Goal: Task Accomplishment & Management: Manage account settings

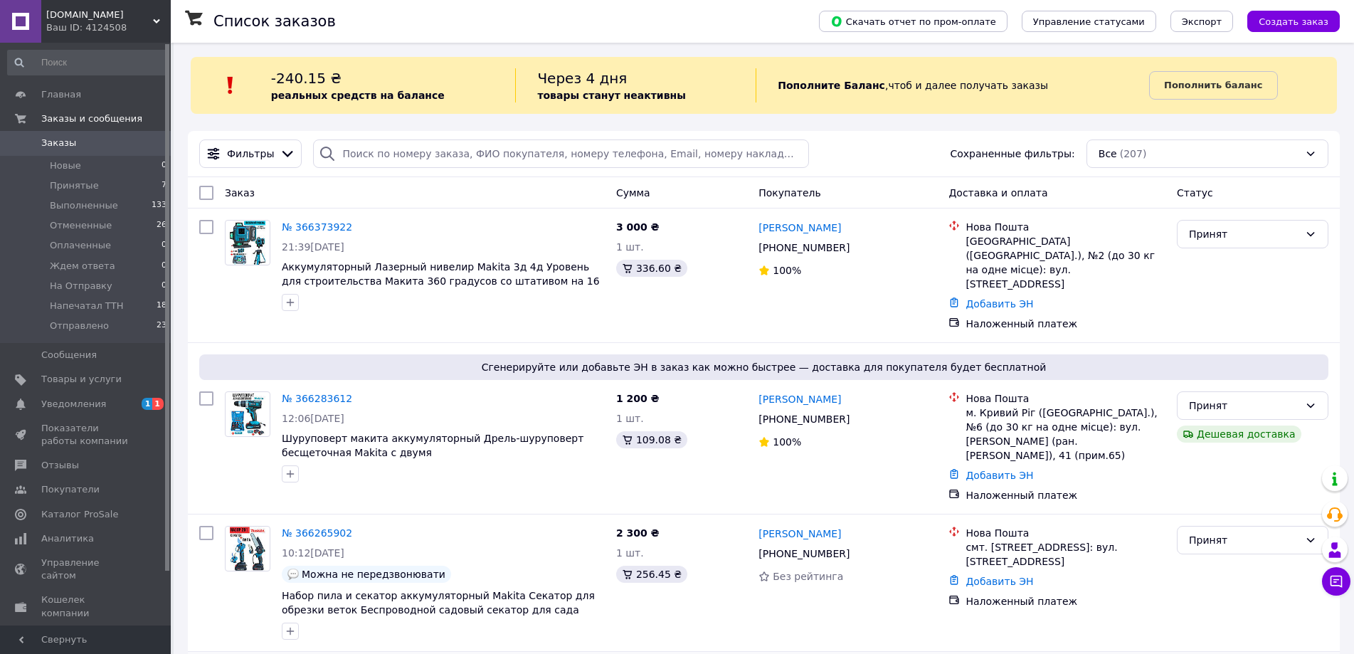
scroll to position [3, 0]
click at [1178, 87] on b "Пополнить баланс" at bounding box center [1213, 85] width 98 height 11
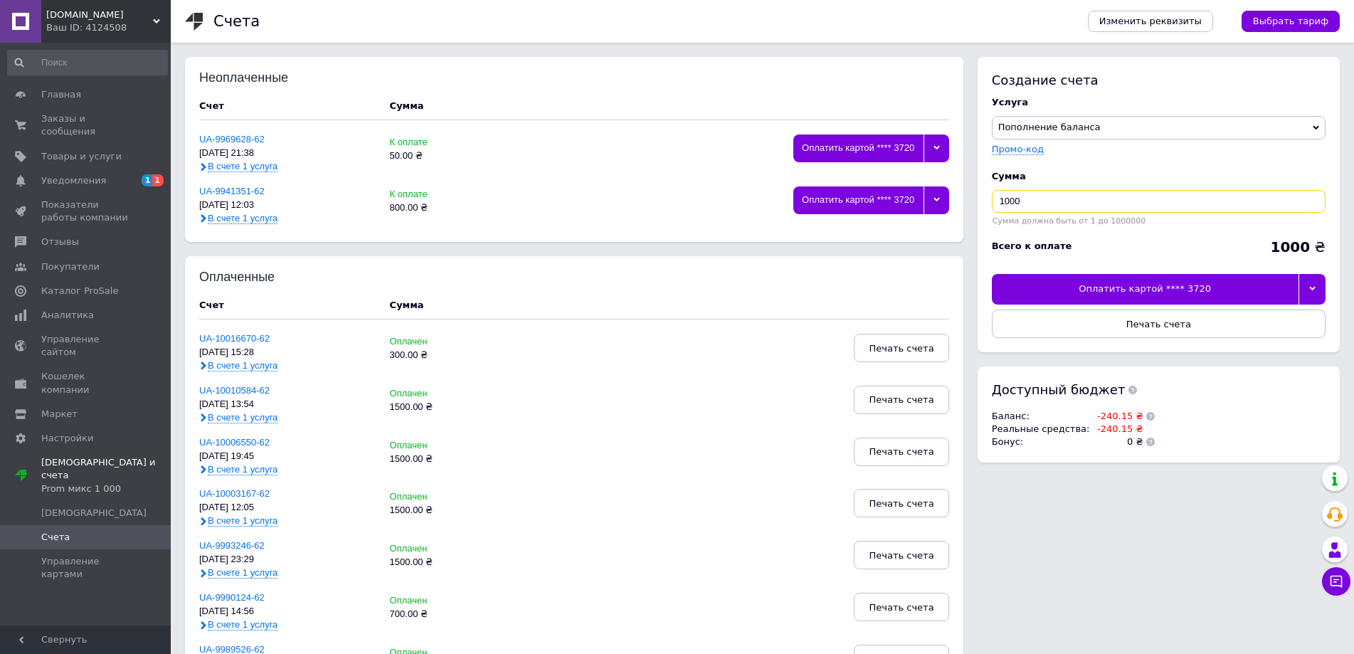
drag, startPoint x: 1054, startPoint y: 206, endPoint x: 1004, endPoint y: 206, distance: 49.8
click at [1004, 206] on input "1000" at bounding box center [1159, 201] width 334 height 23
type input "1200"
click at [1112, 168] on div "Сумма 1200 Сумма должна быть от 1 до 1000000" at bounding box center [1159, 198] width 334 height 70
click at [1300, 281] on div at bounding box center [1312, 289] width 28 height 30
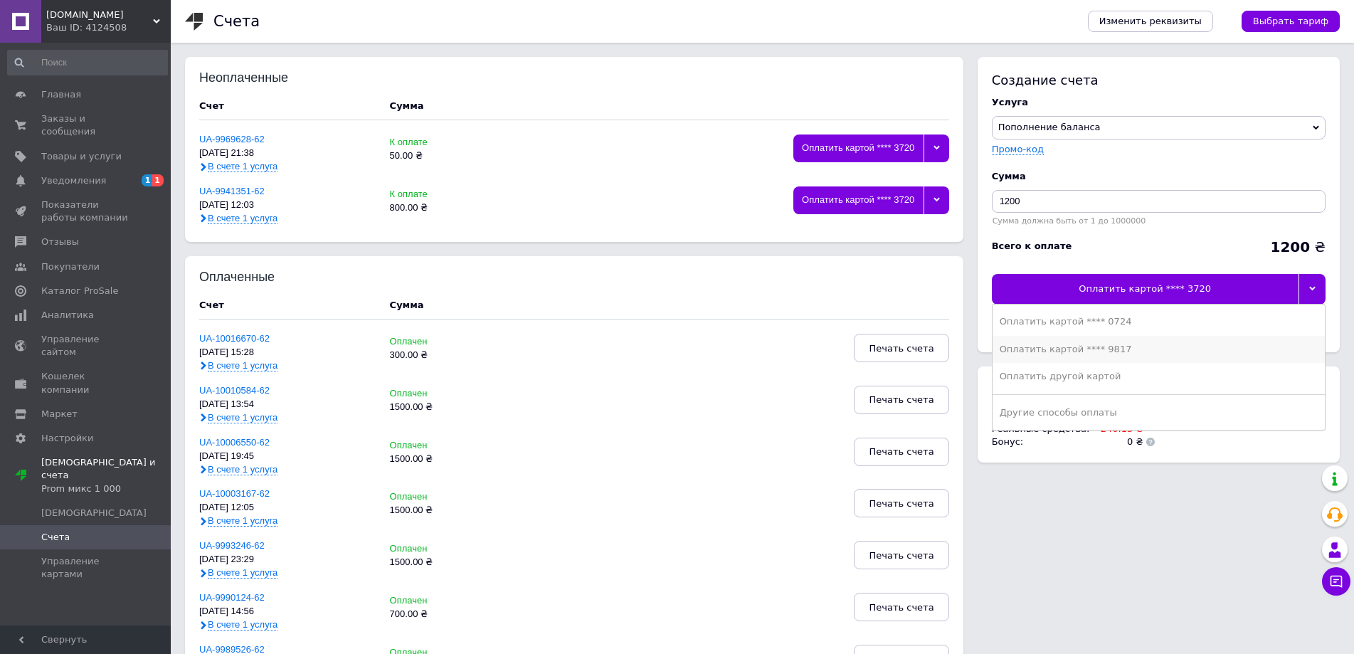
click at [1170, 353] on div "Оплатить картой **** 9817" at bounding box center [1158, 349] width 318 height 13
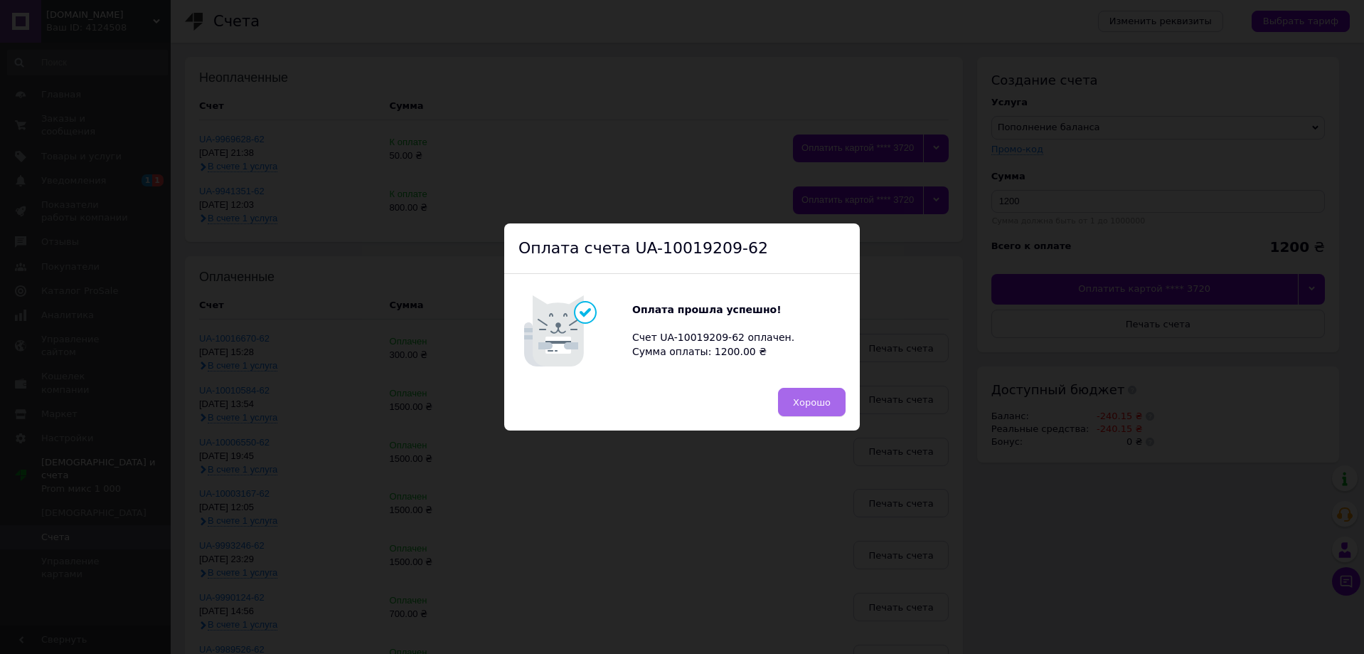
click at [802, 410] on button "Хорошо" at bounding box center [812, 402] width 68 height 28
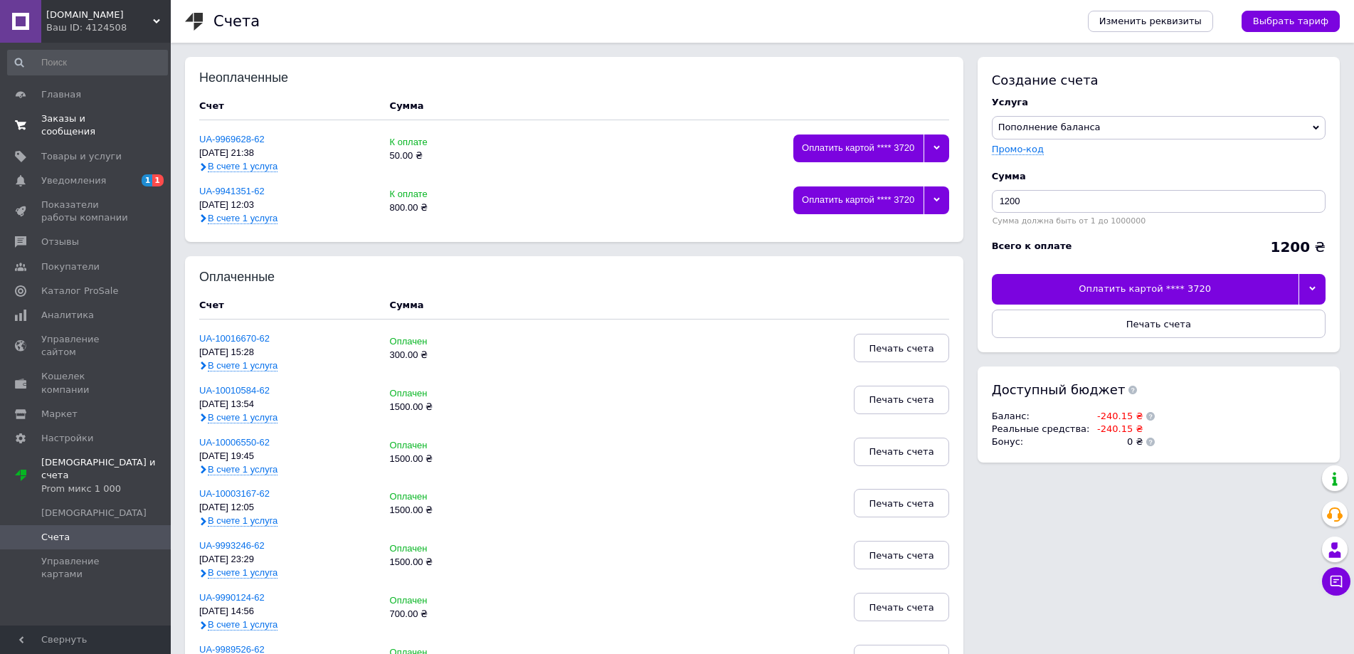
click at [62, 107] on link "Заказы и сообщения 0 0" at bounding box center [87, 125] width 175 height 37
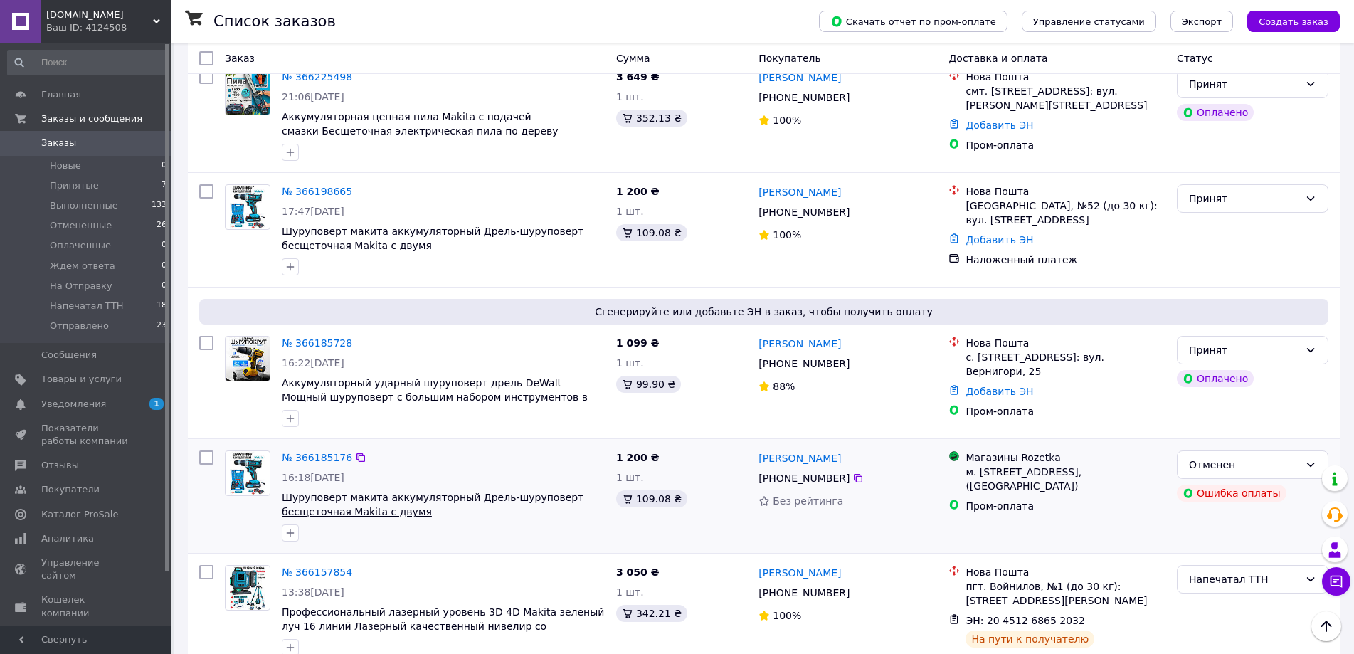
scroll to position [782, 0]
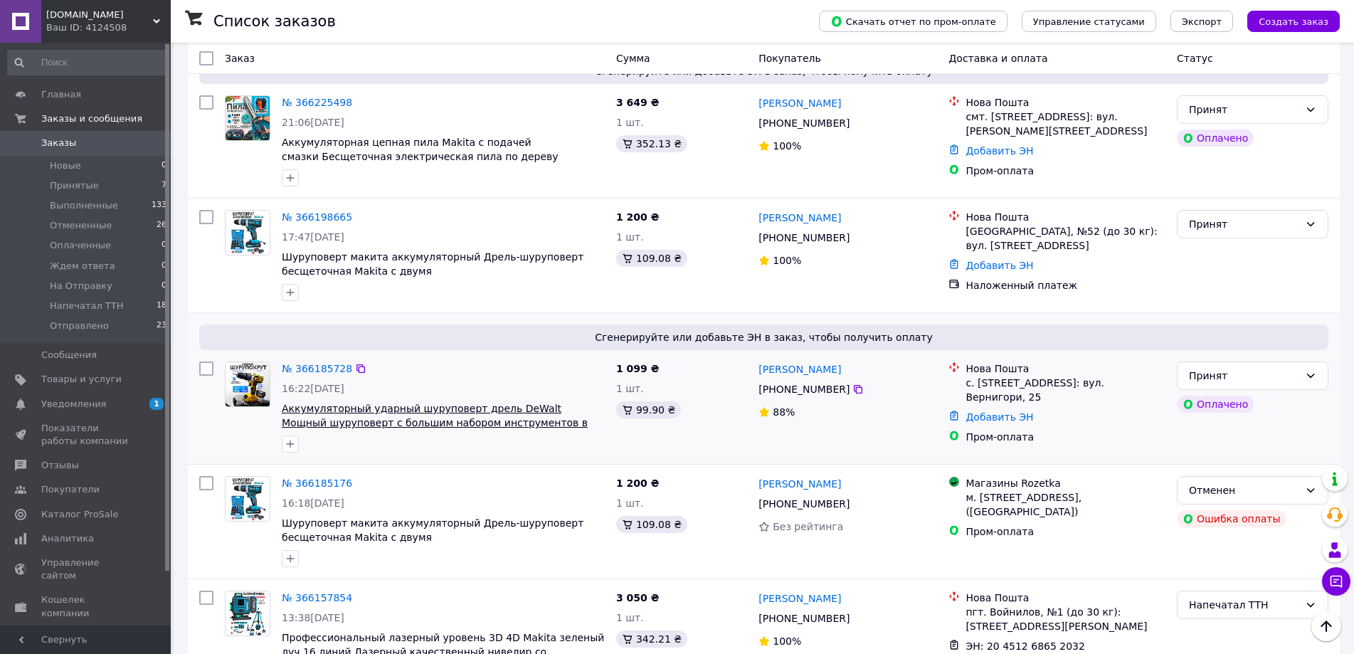
click at [378, 403] on span "Аккумуляторный ударный шуруповерт дрель DeWalt Мощный шуруповерт с большим набо…" at bounding box center [435, 423] width 306 height 40
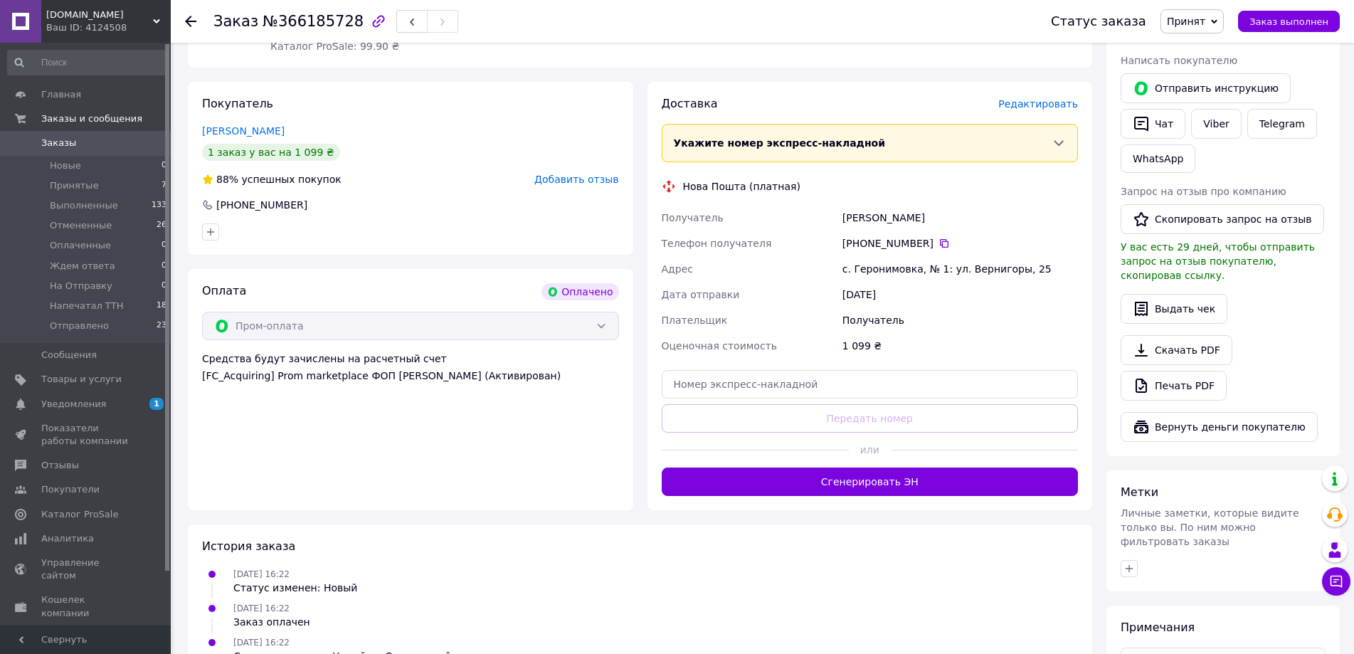
scroll to position [285, 0]
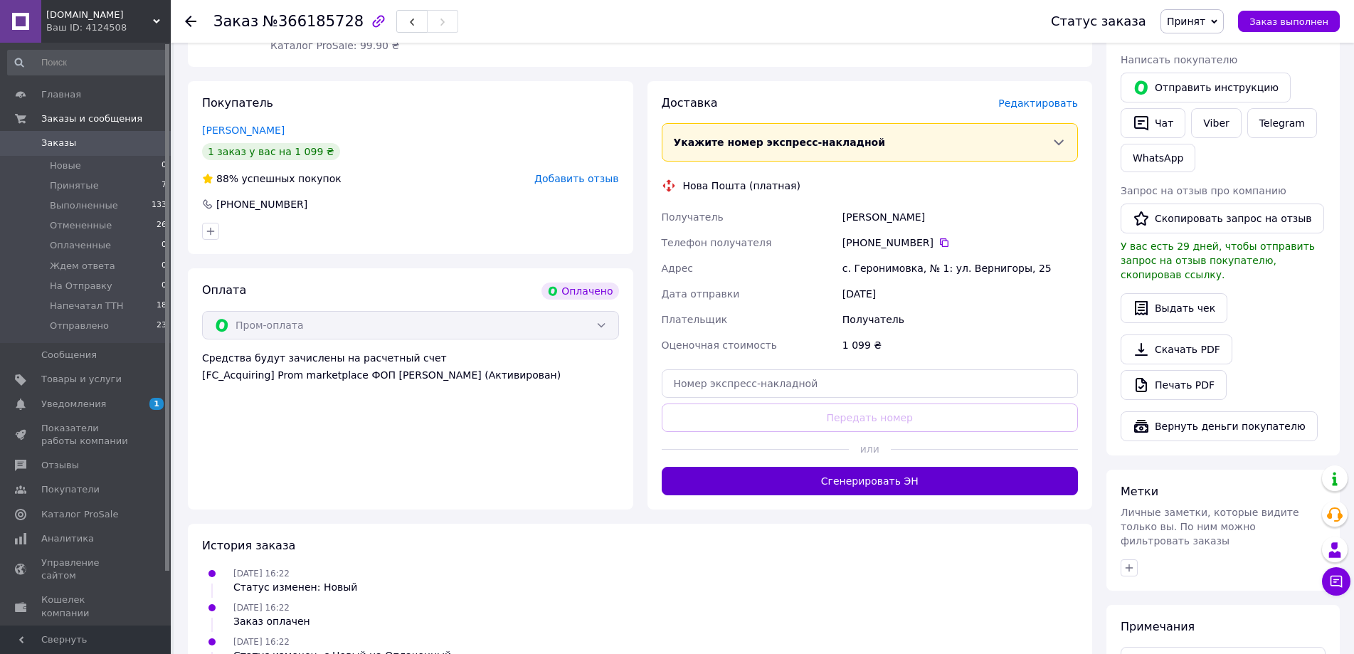
click at [713, 470] on button "Сгенерировать ЭН" at bounding box center [870, 481] width 417 height 28
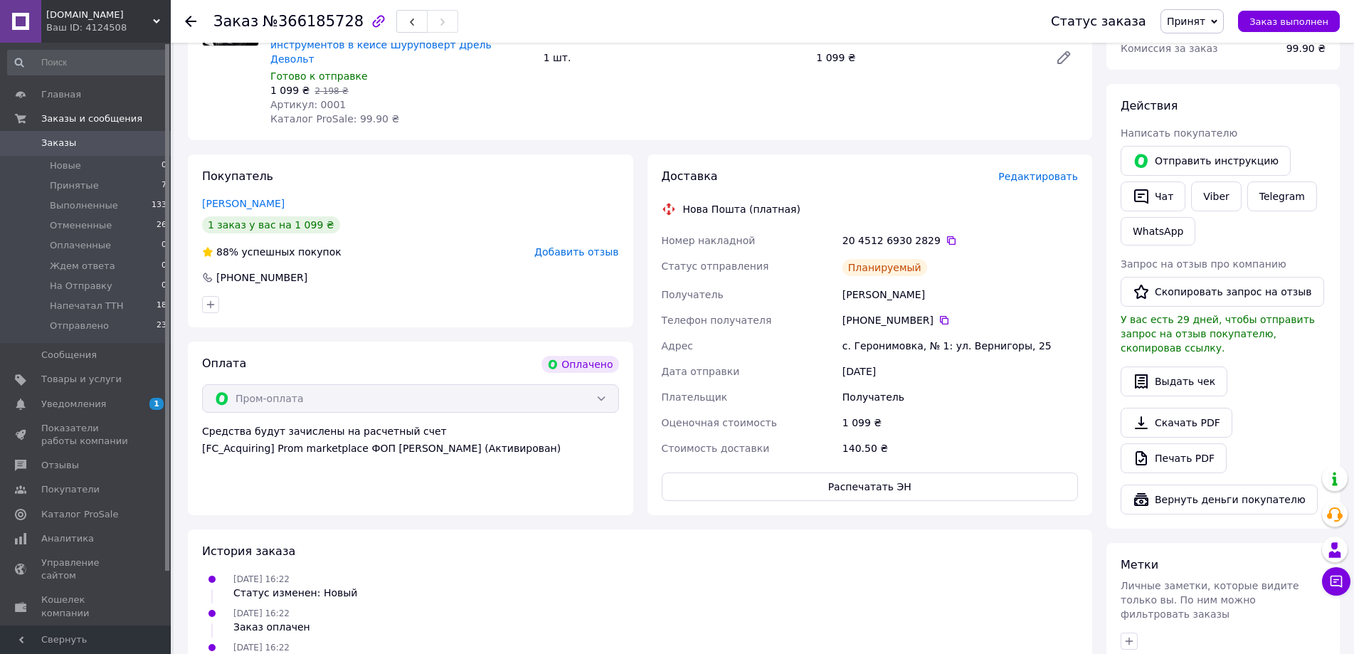
scroll to position [142, 0]
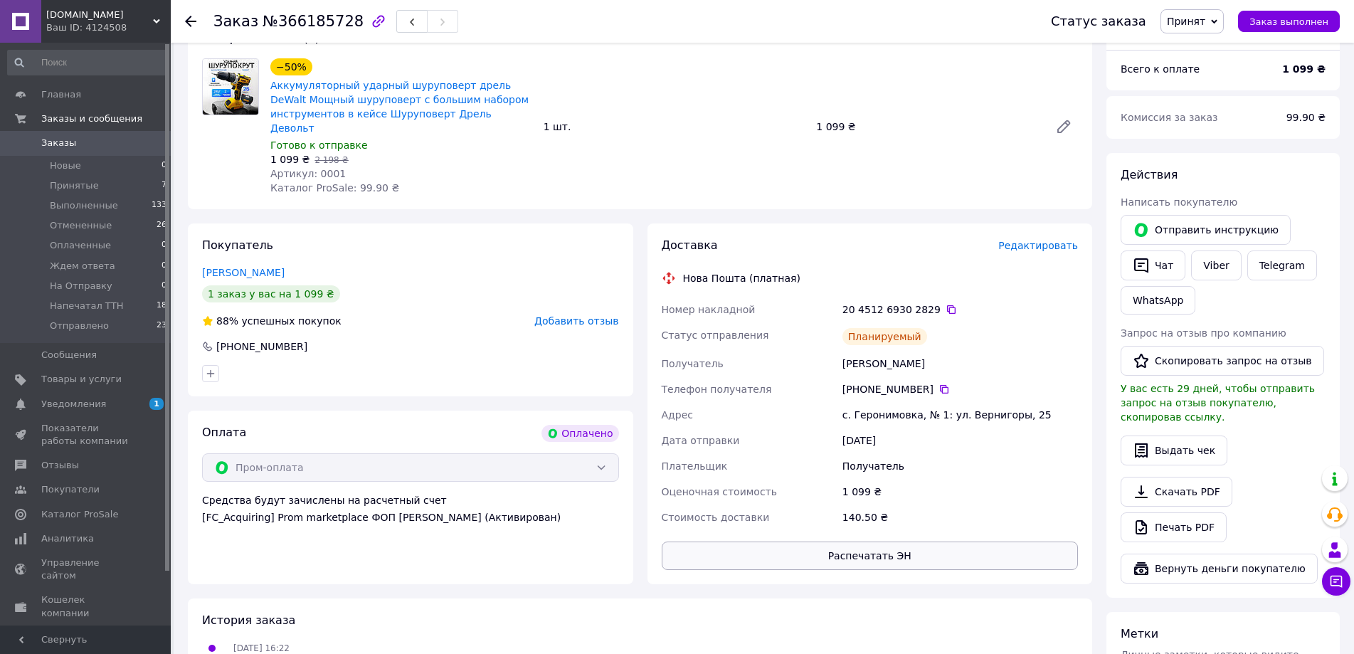
click at [854, 546] on button "Распечатать ЭН" at bounding box center [870, 555] width 417 height 28
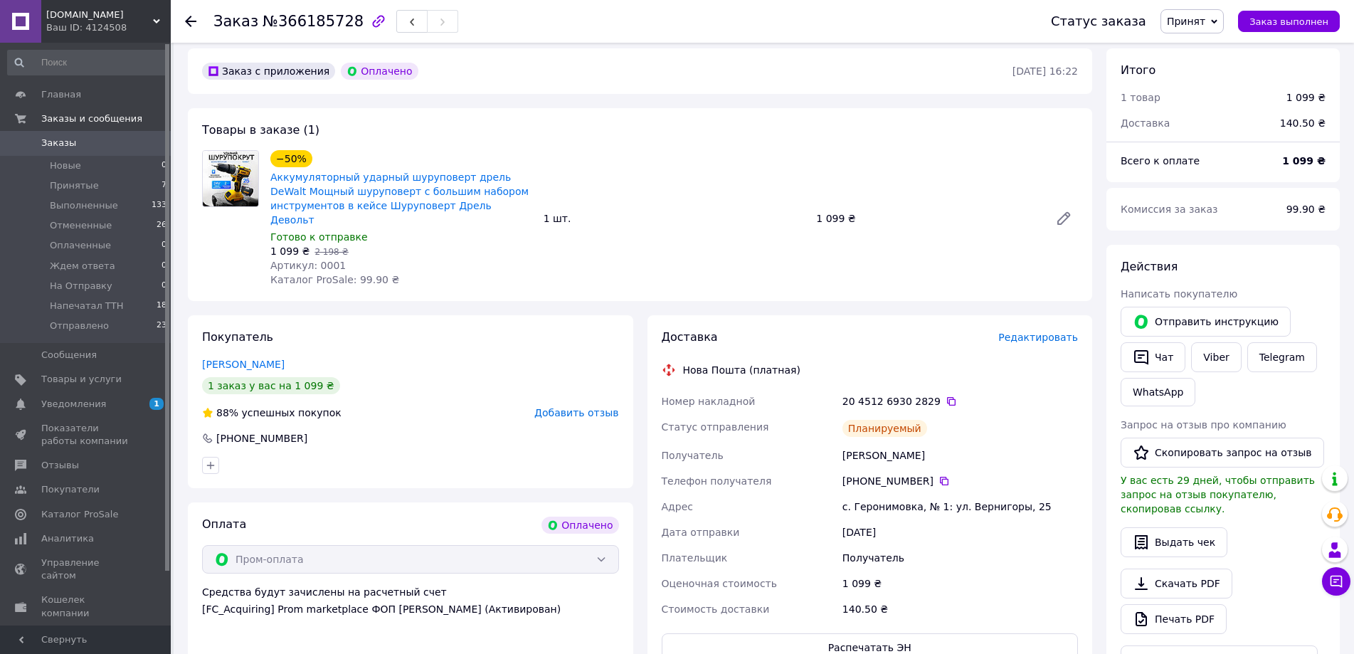
scroll to position [0, 0]
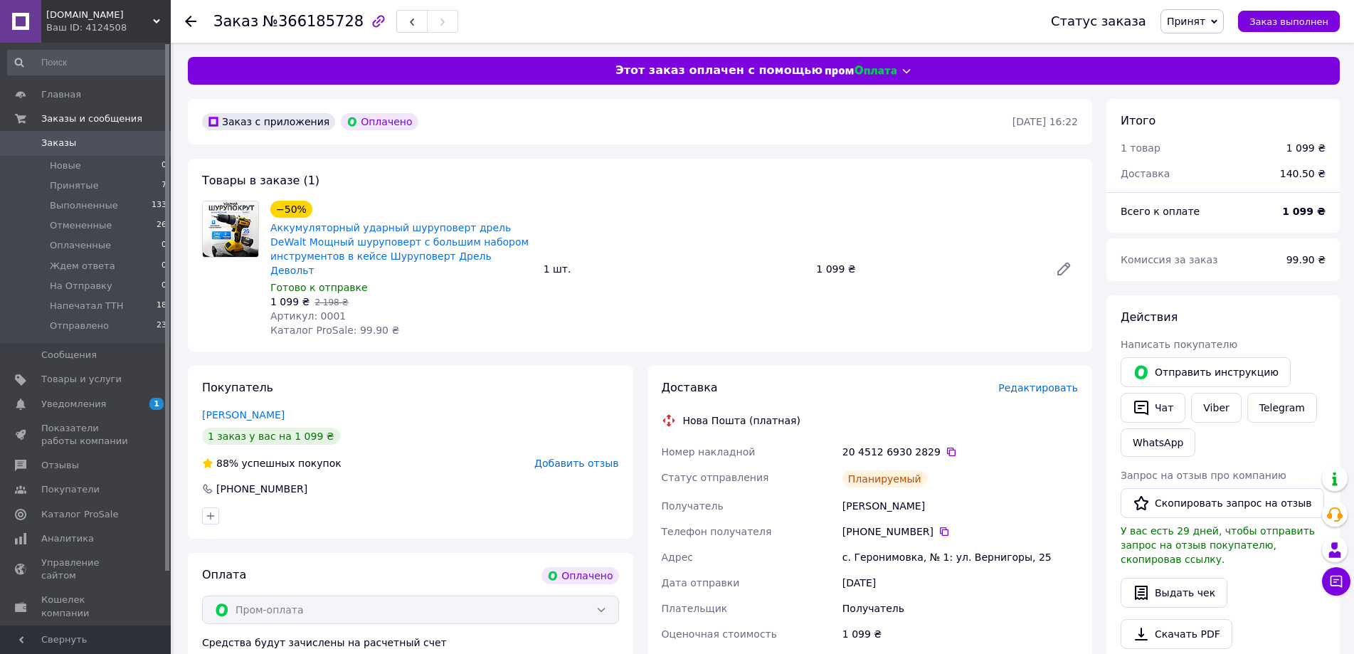
drag, startPoint x: 71, startPoint y: 139, endPoint x: 73, endPoint y: 149, distance: 10.8
click at [71, 138] on span "Заказы" at bounding box center [86, 143] width 90 height 13
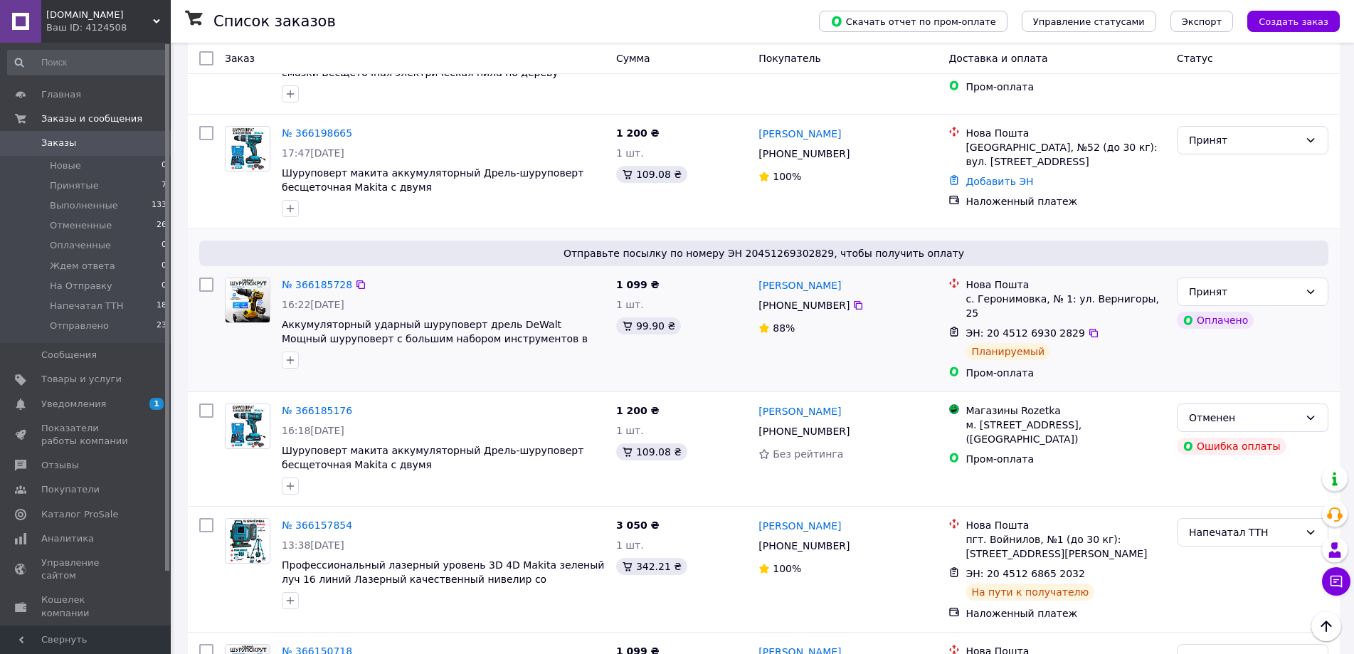
scroll to position [854, 0]
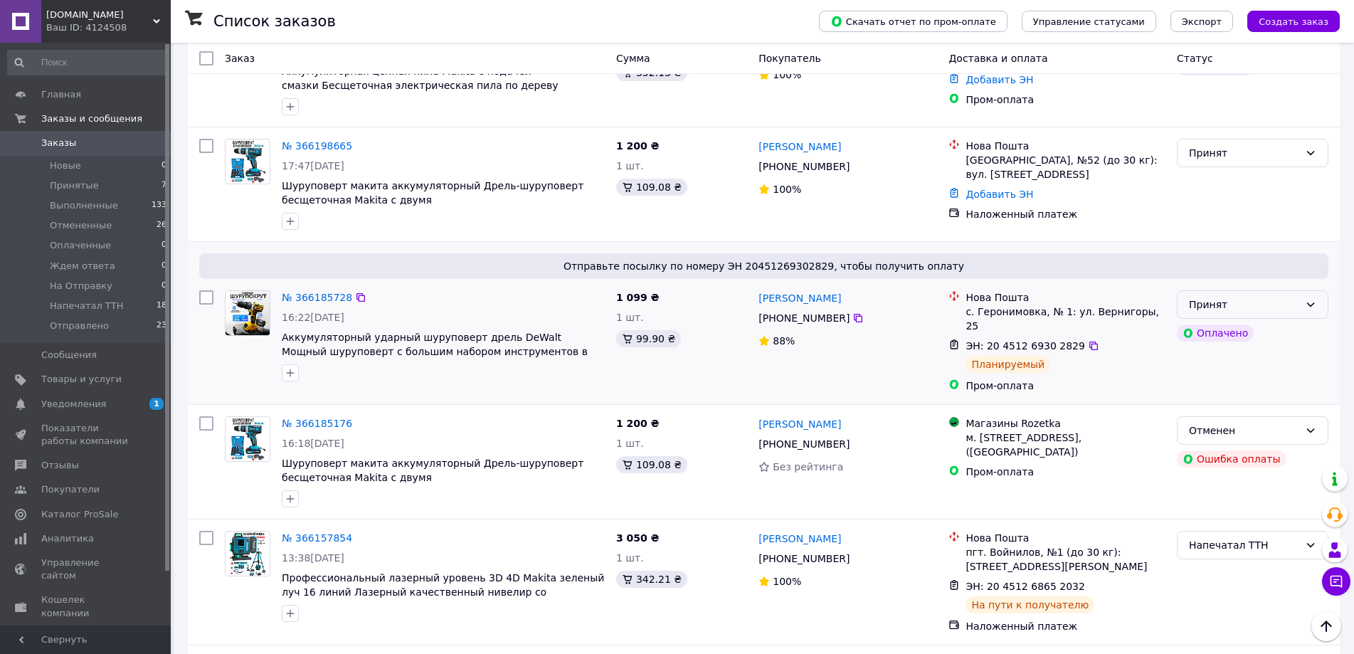
click at [1263, 297] on div "Принят" at bounding box center [1244, 305] width 110 height 16
click at [1248, 366] on li "Напечатал ТТН" at bounding box center [1252, 373] width 150 height 26
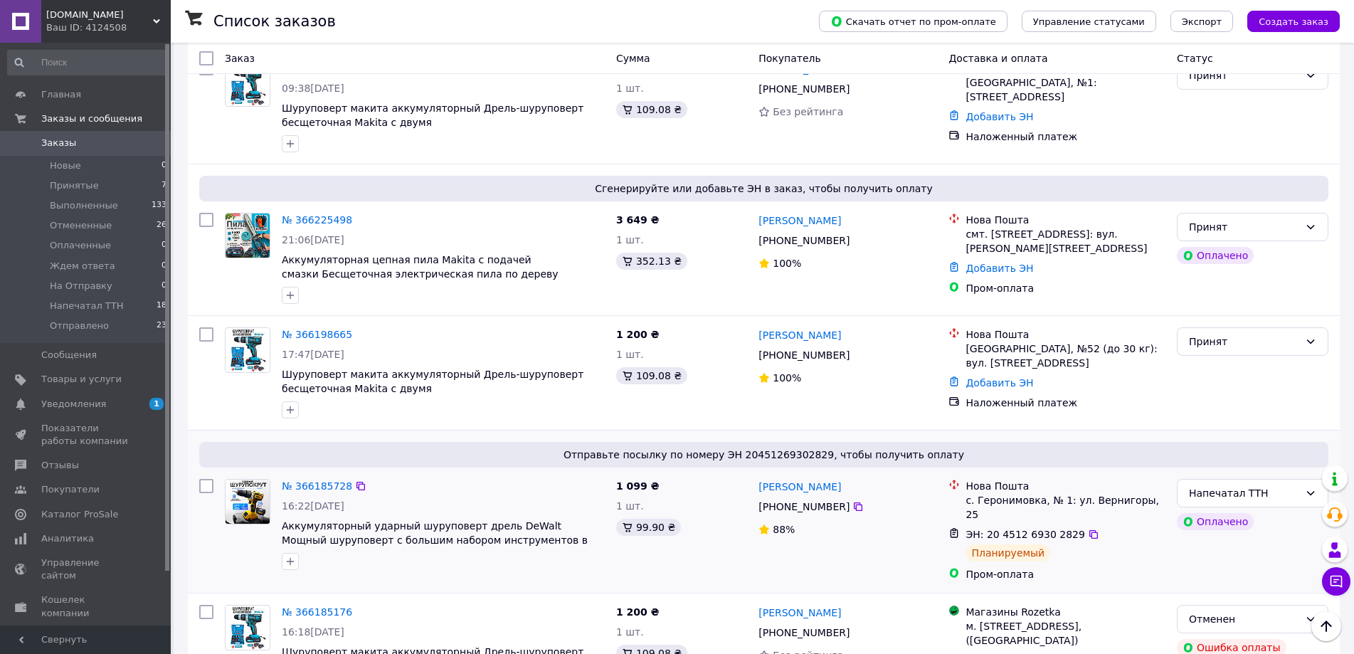
scroll to position [640, 0]
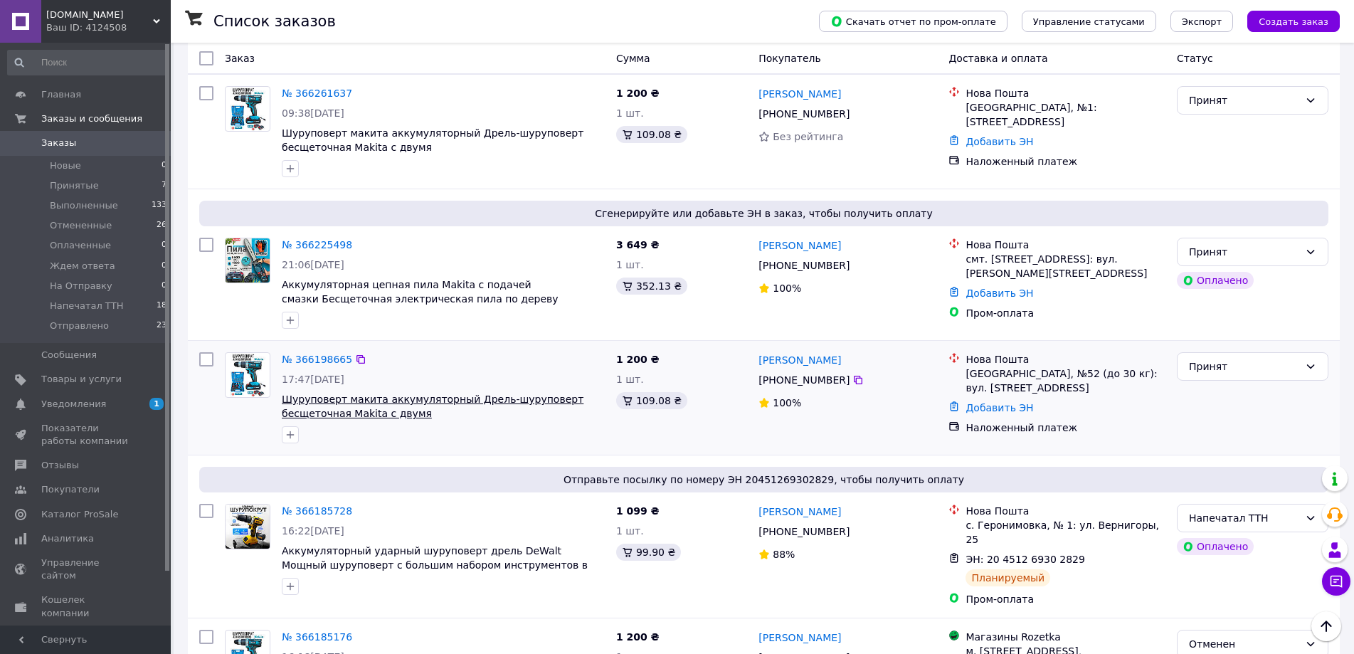
click at [374, 393] on span "Шуруповерт макита аккумуляторный Дрель-шуруповерт бесщеточная Makita с двумя ак…" at bounding box center [433, 413] width 302 height 40
